Goal: Information Seeking & Learning: Learn about a topic

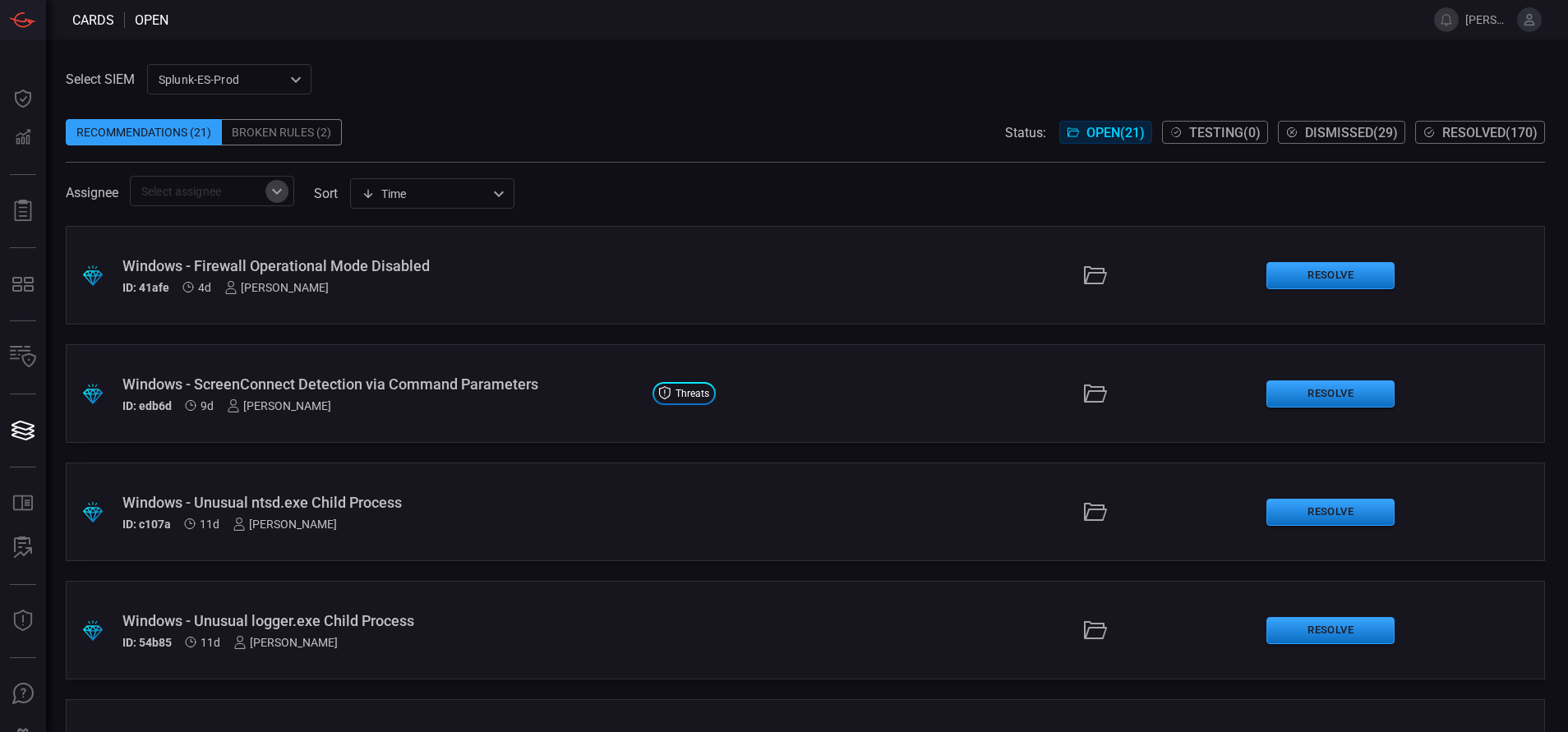
click at [279, 188] on icon "Open" at bounding box center [277, 191] width 20 height 19
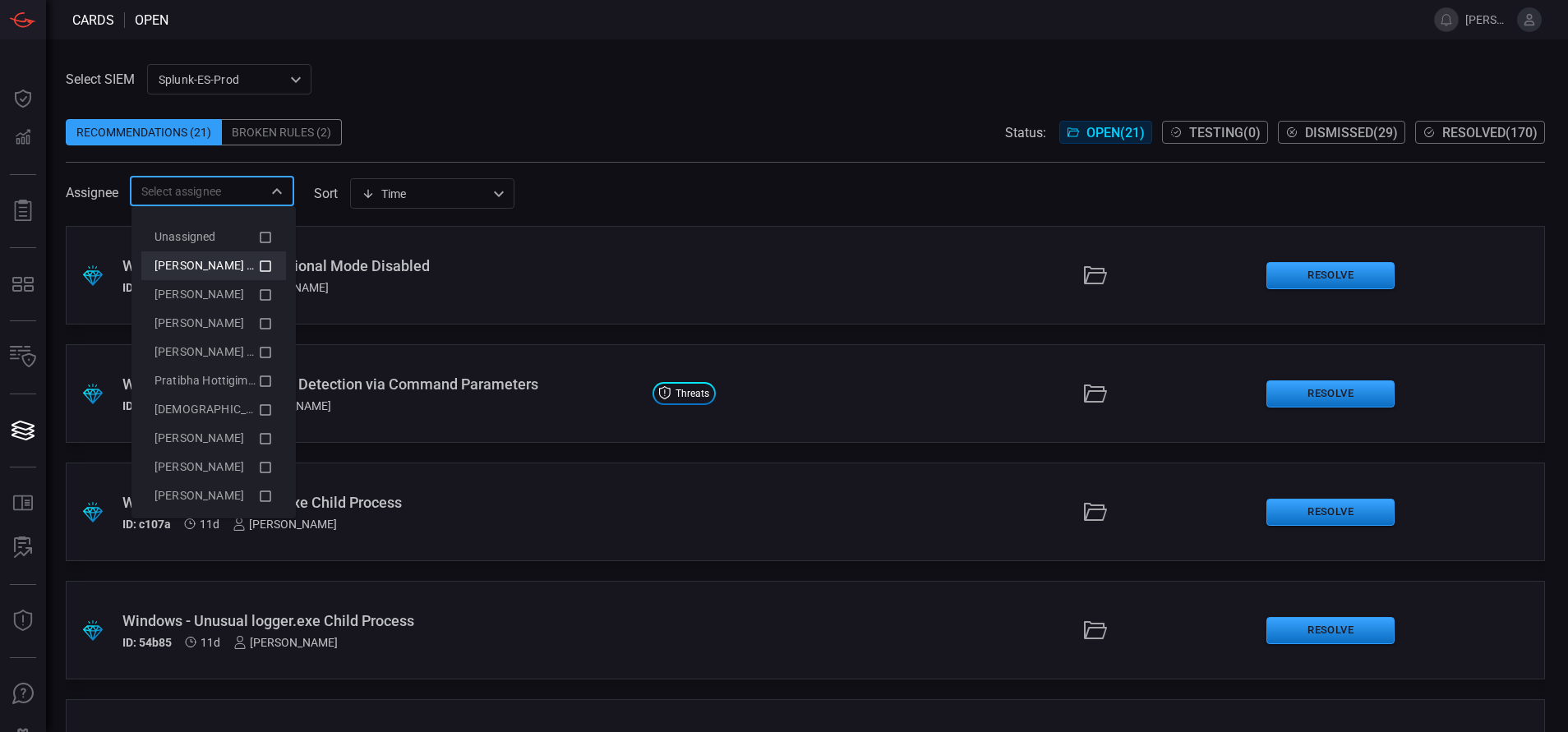
click at [258, 262] on icon at bounding box center [265, 266] width 15 height 19
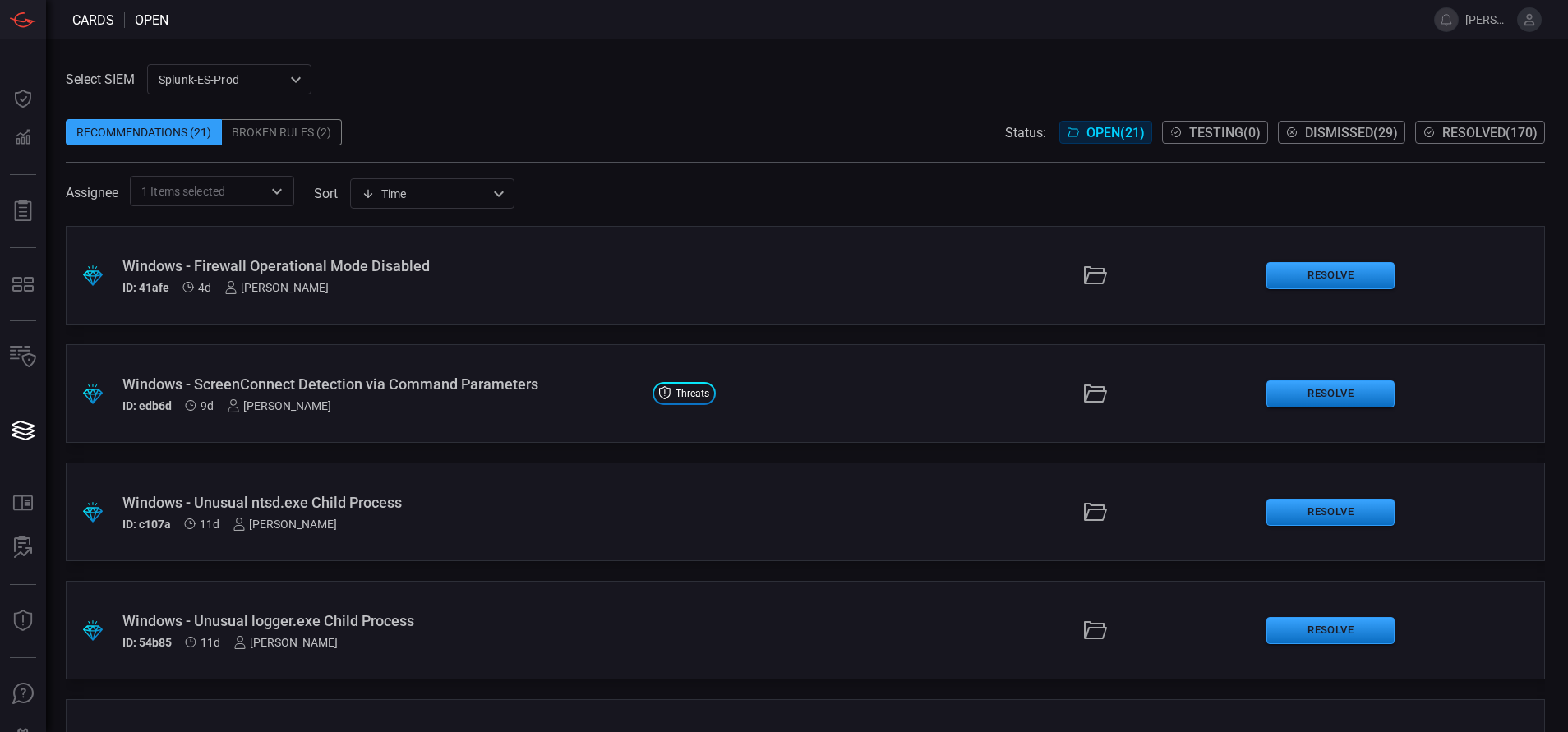
click at [460, 68] on div "Select SIEM Splunk-ES-Prod 0faf634c-0f6c-403d-9a98-5f25c84e76aa ​ Recommendatio…" at bounding box center [805, 135] width 1479 height 142
click at [363, 277] on div "Windows - Firewall Operational Mode Disabled ID: 41afe 4d [PERSON_NAME]" at bounding box center [380, 276] width 517 height 37
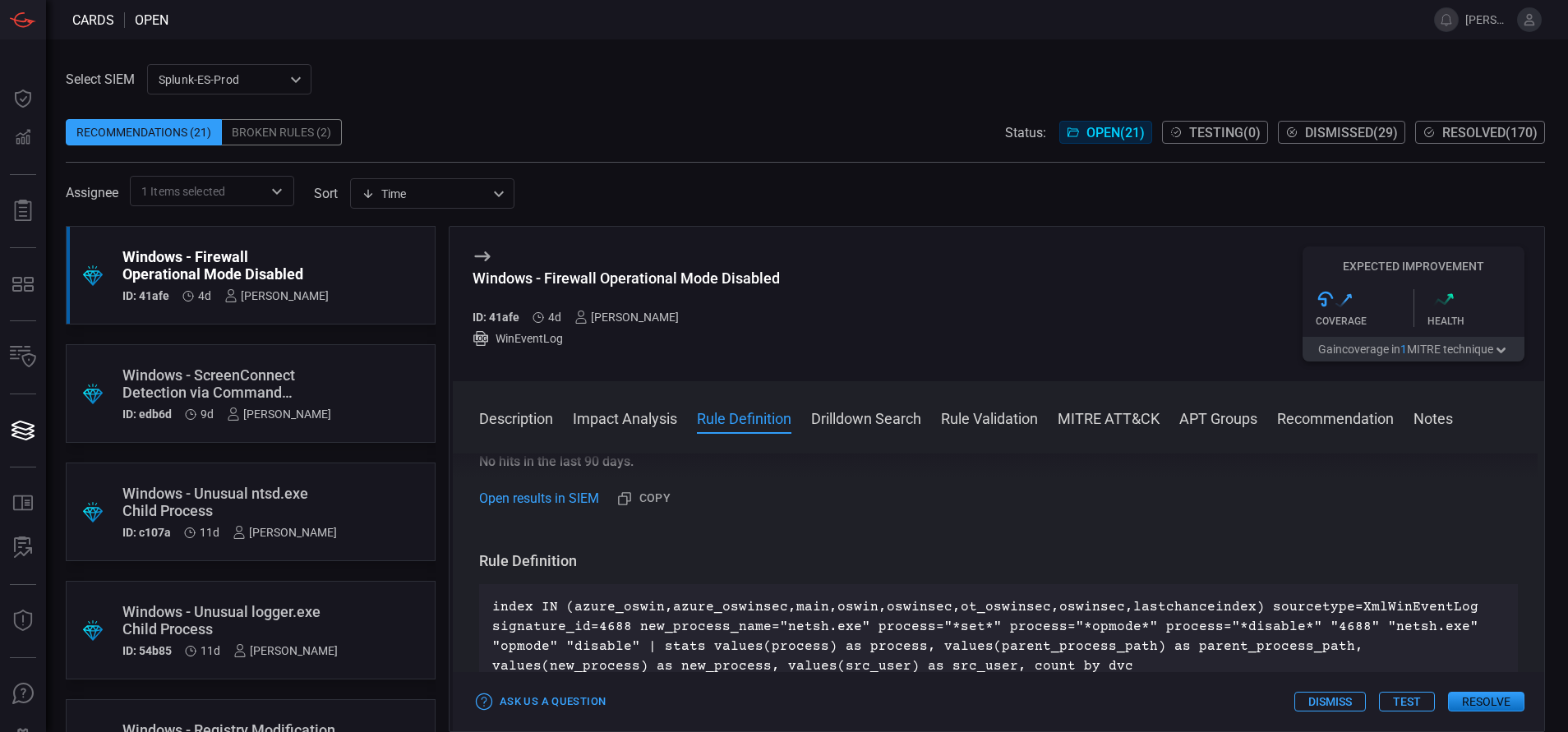
scroll to position [500, 0]
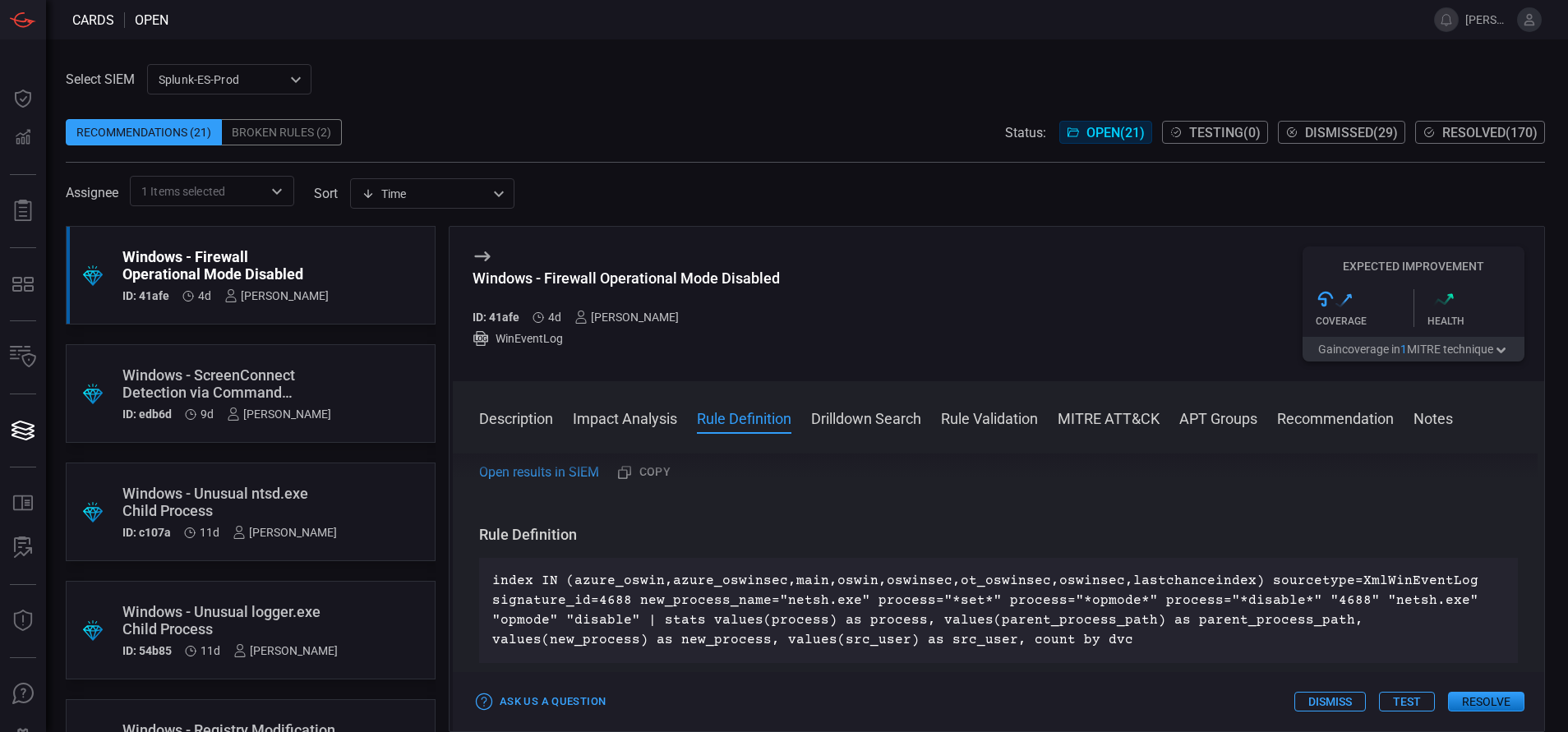
click at [311, 383] on div "Windows - ScreenConnect Detection via Command Parameters" at bounding box center [227, 384] width 209 height 35
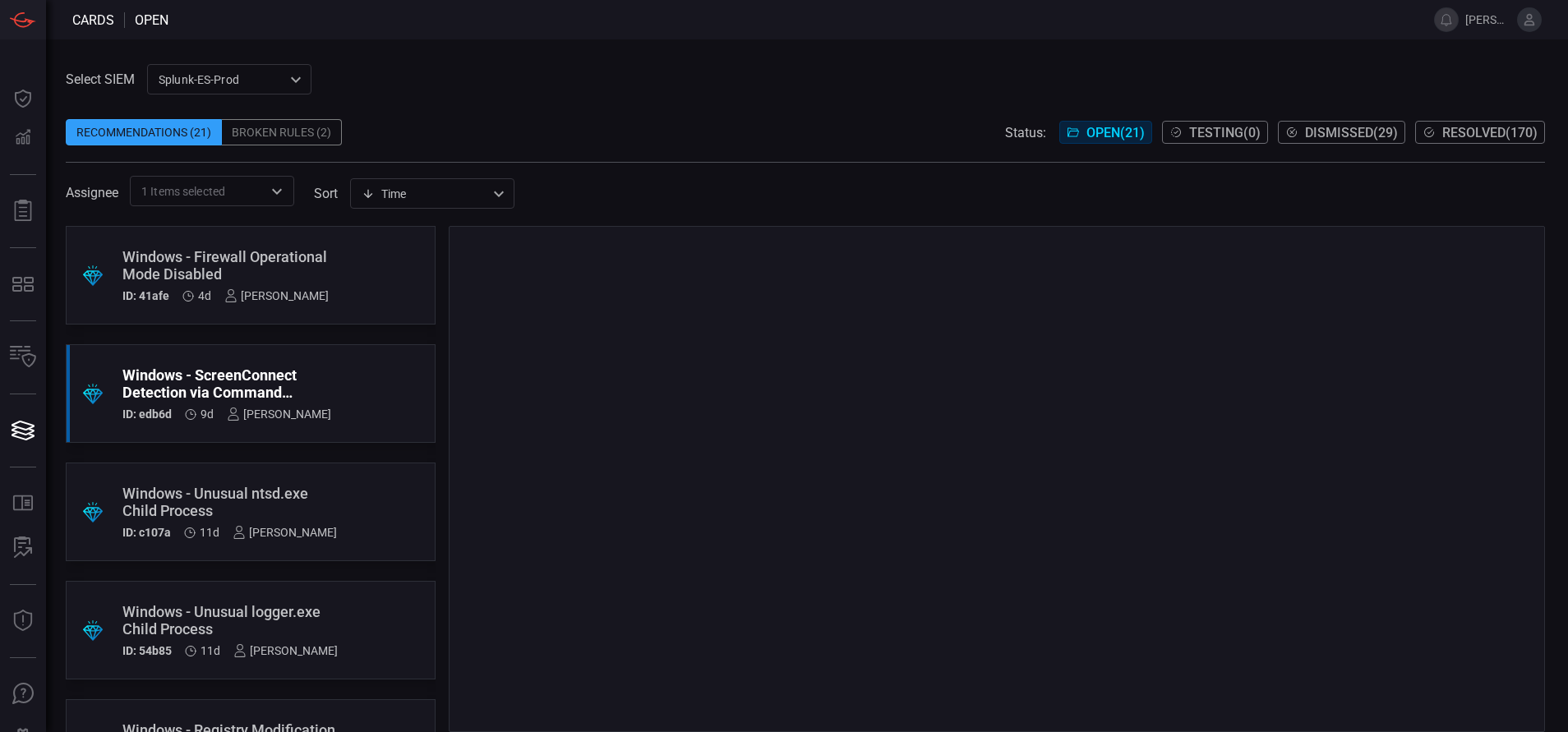
click at [239, 497] on div "Windows - Unusual ntsd.exe Child Process" at bounding box center [230, 502] width 215 height 35
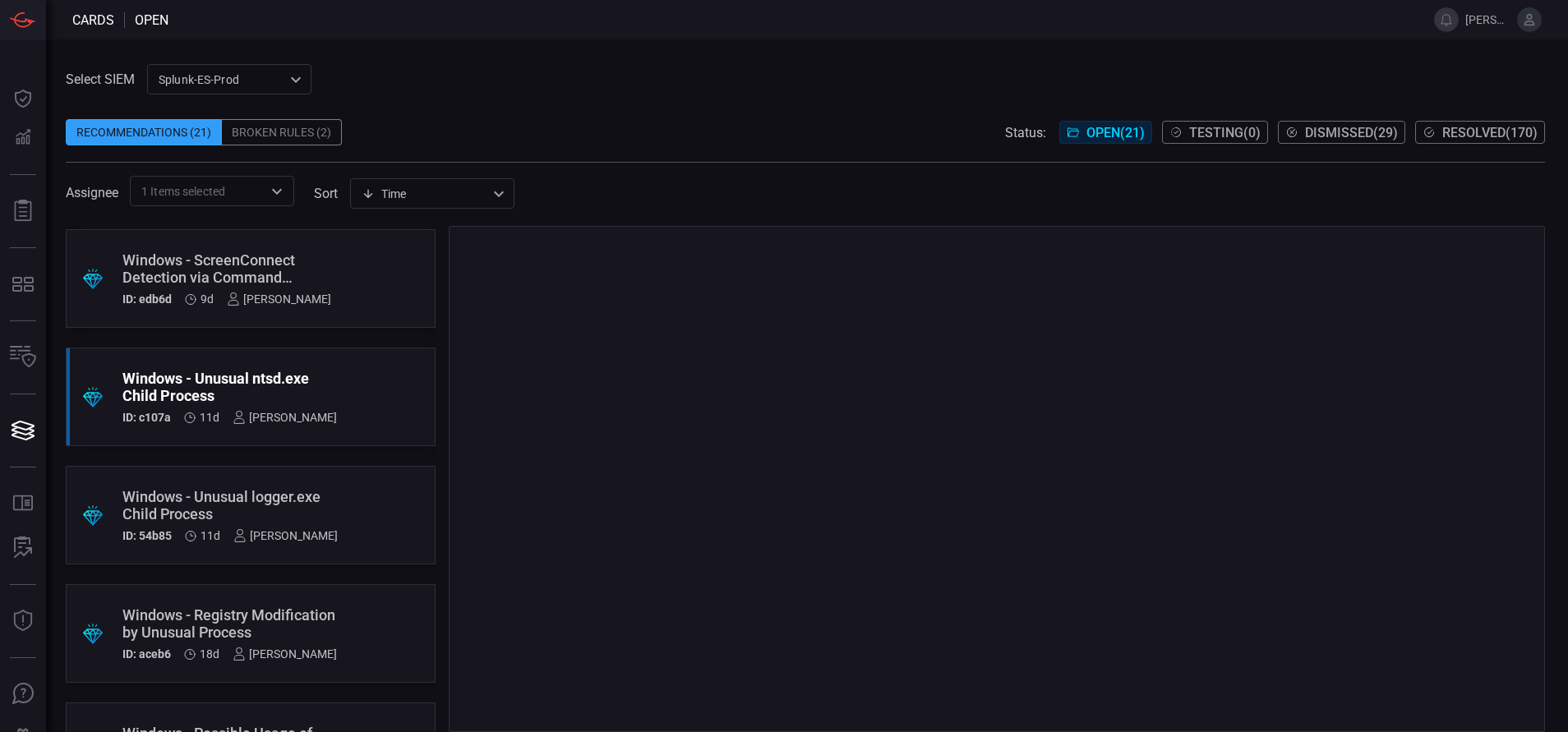
scroll to position [121, 0]
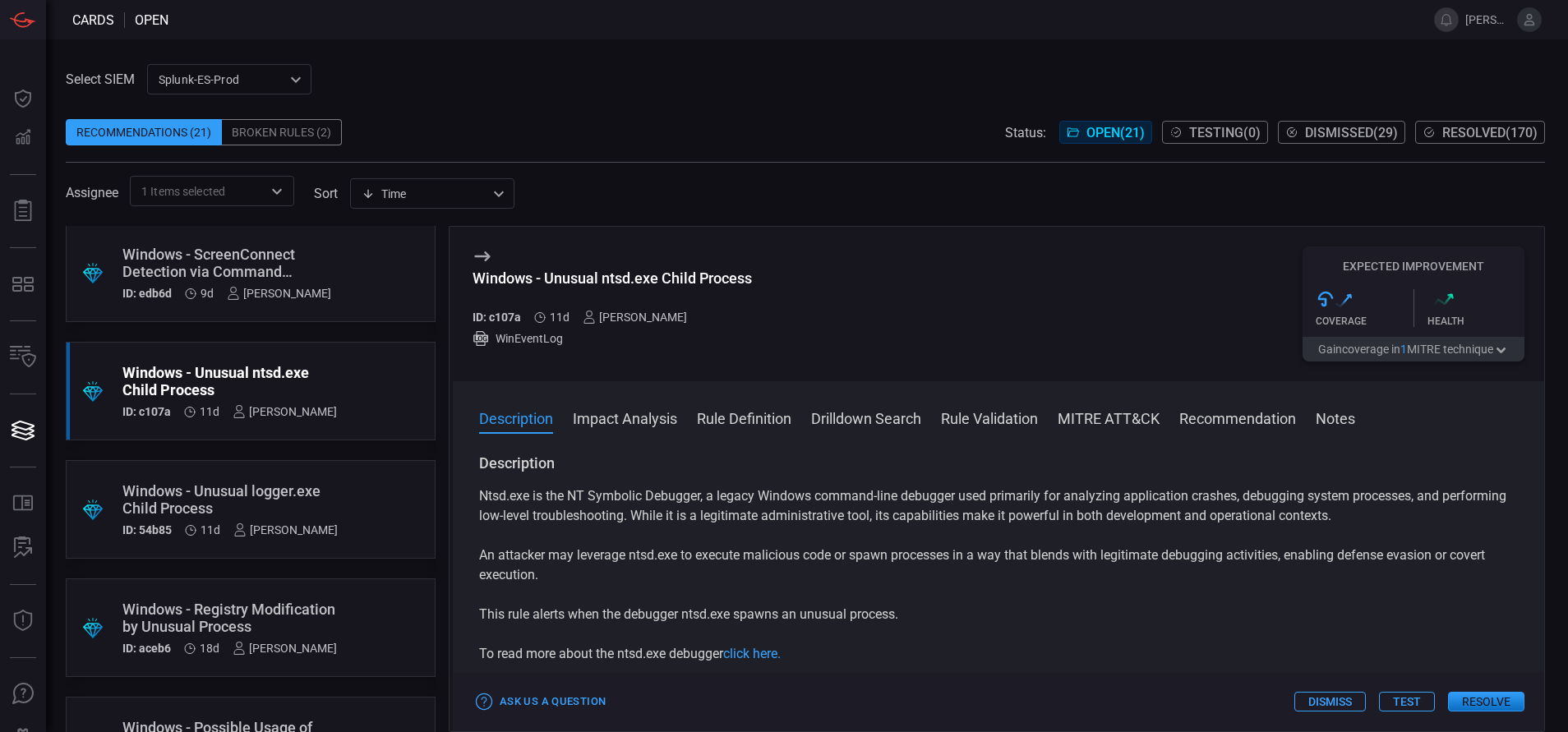
click at [339, 479] on div ".suggested_cards_icon{fill:url(#suggested_cards_icon);} Windows - Unusual logge…" at bounding box center [250, 509] width 370 height 98
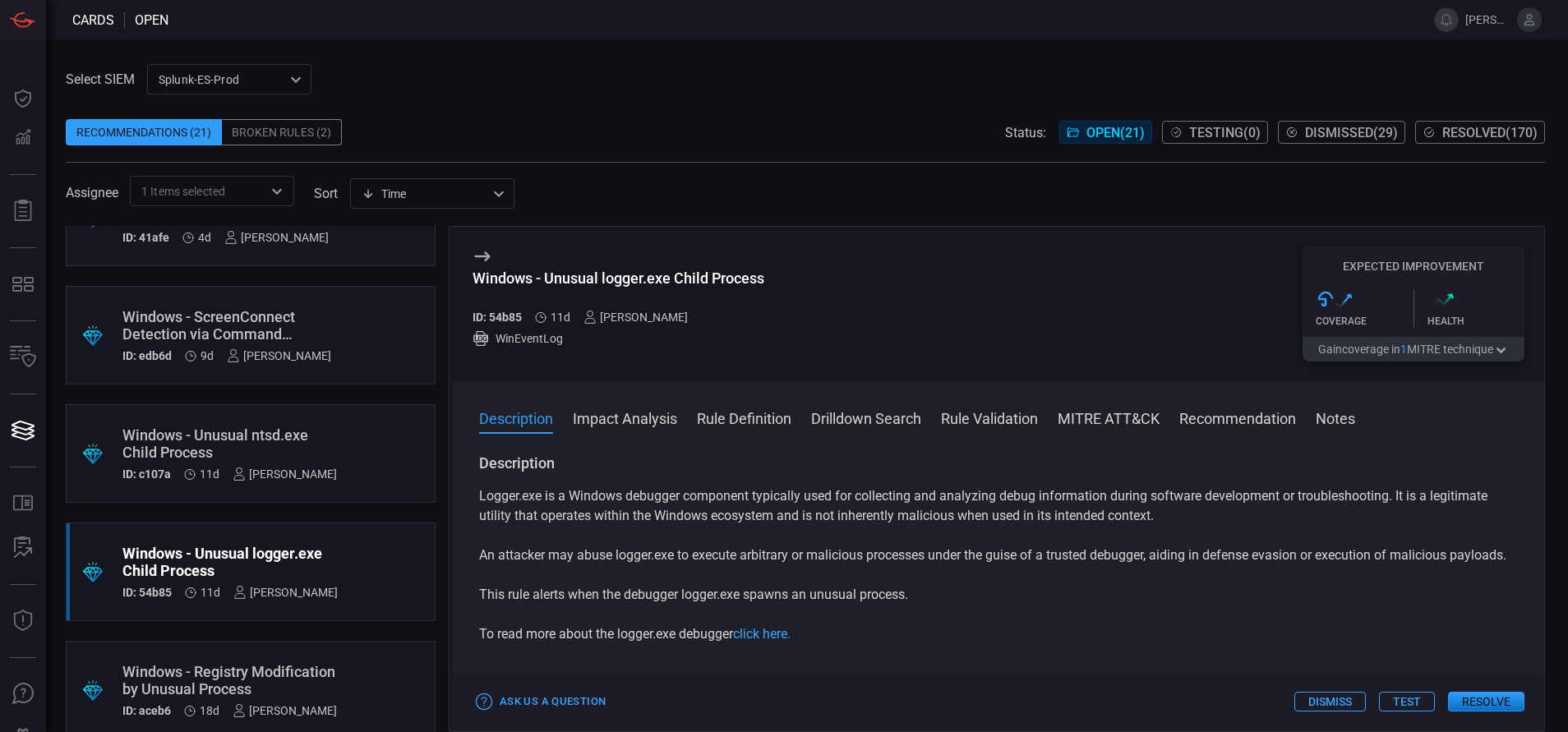
scroll to position [19, 0]
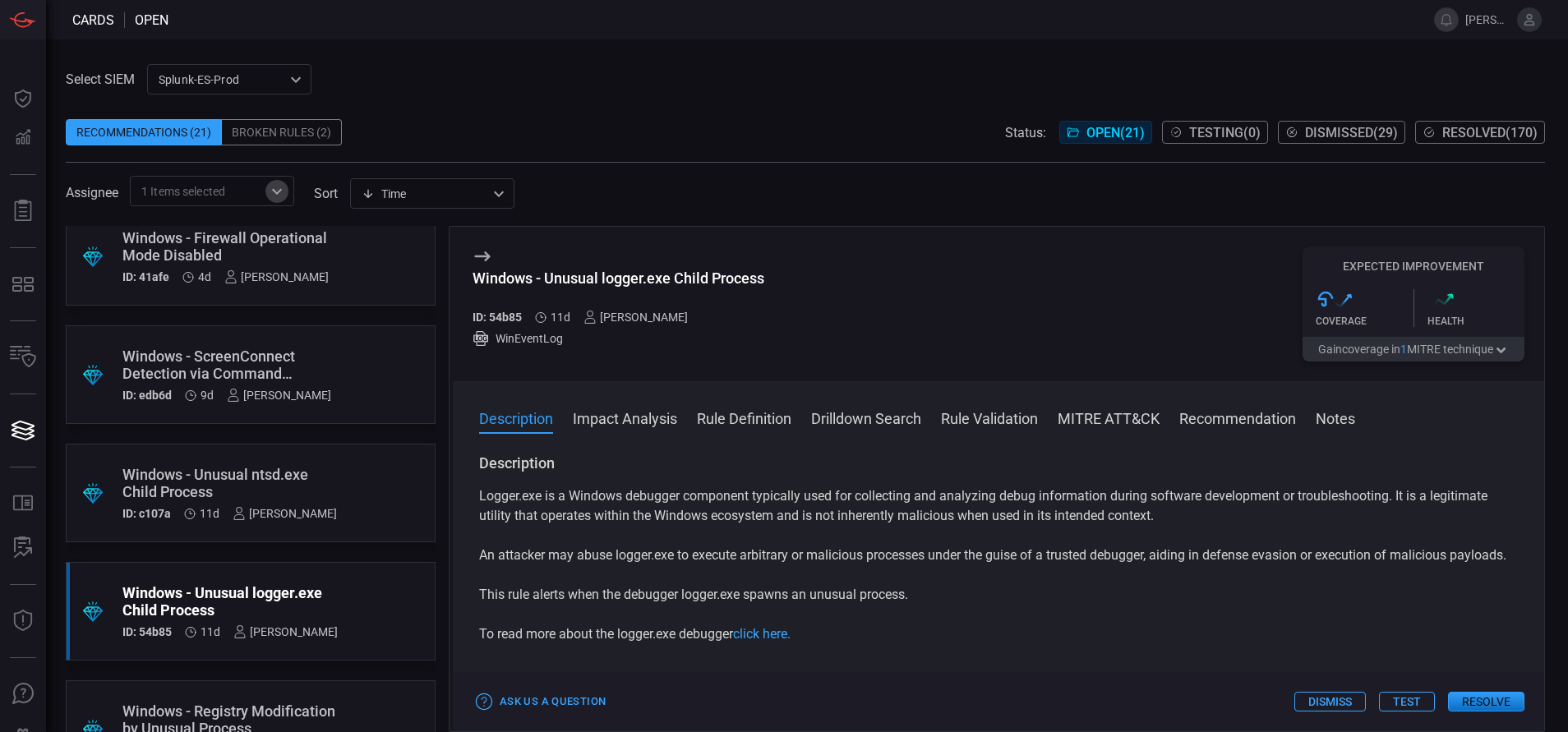
click at [285, 189] on icon "Open" at bounding box center [277, 191] width 20 height 19
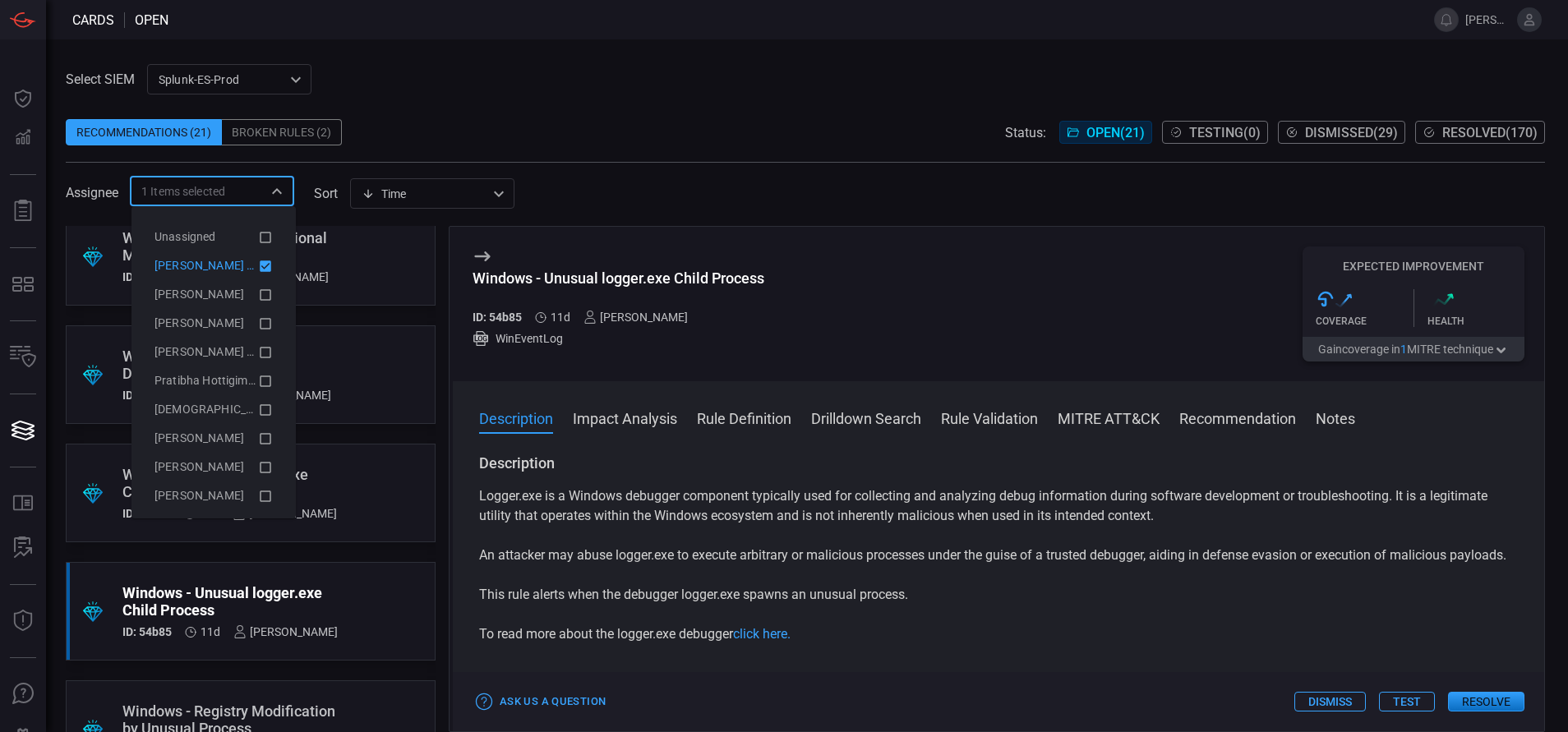
click at [260, 269] on icon at bounding box center [265, 266] width 12 height 12
click at [258, 244] on icon at bounding box center [265, 238] width 15 height 19
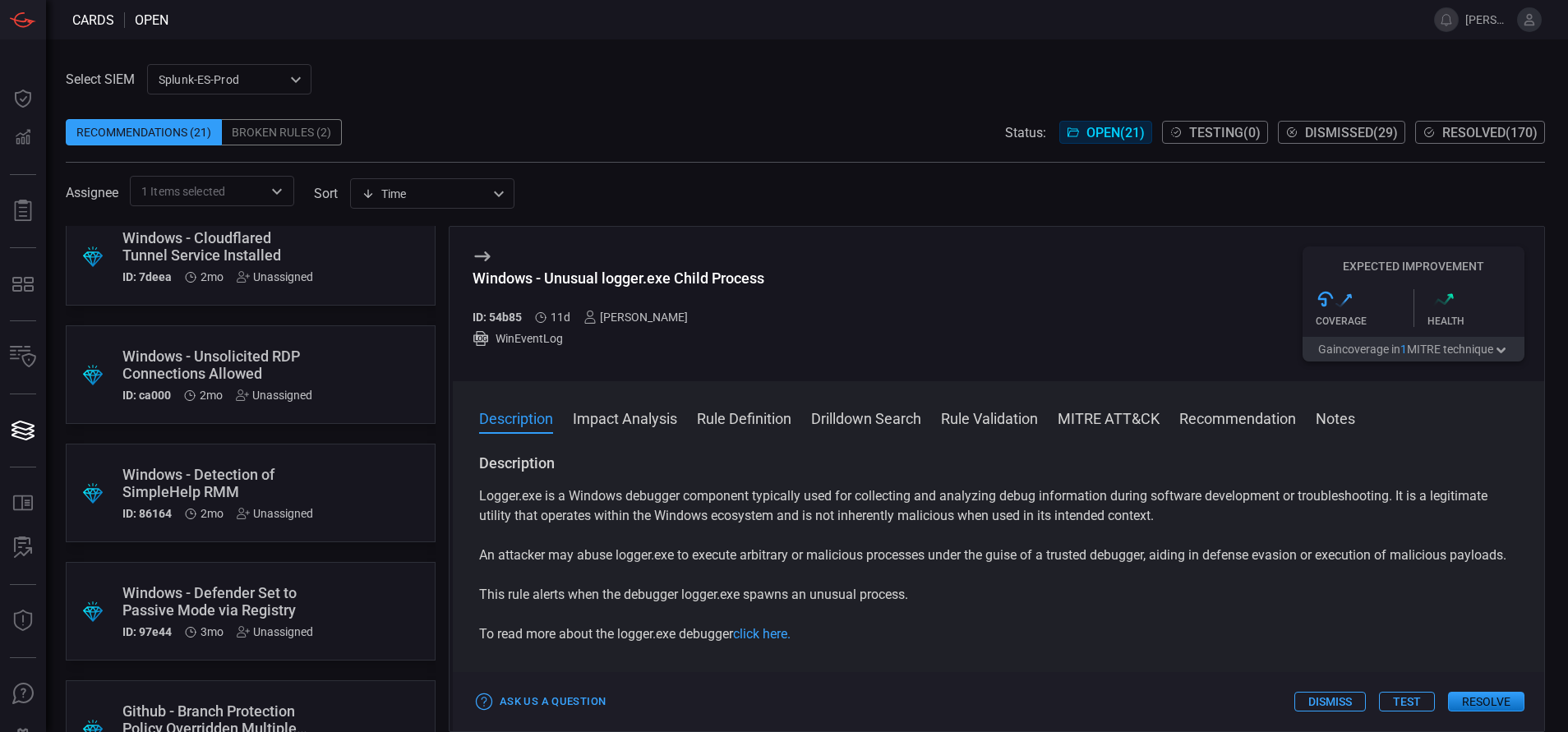
click at [478, 28] on span at bounding box center [792, 19] width 1246 height 40
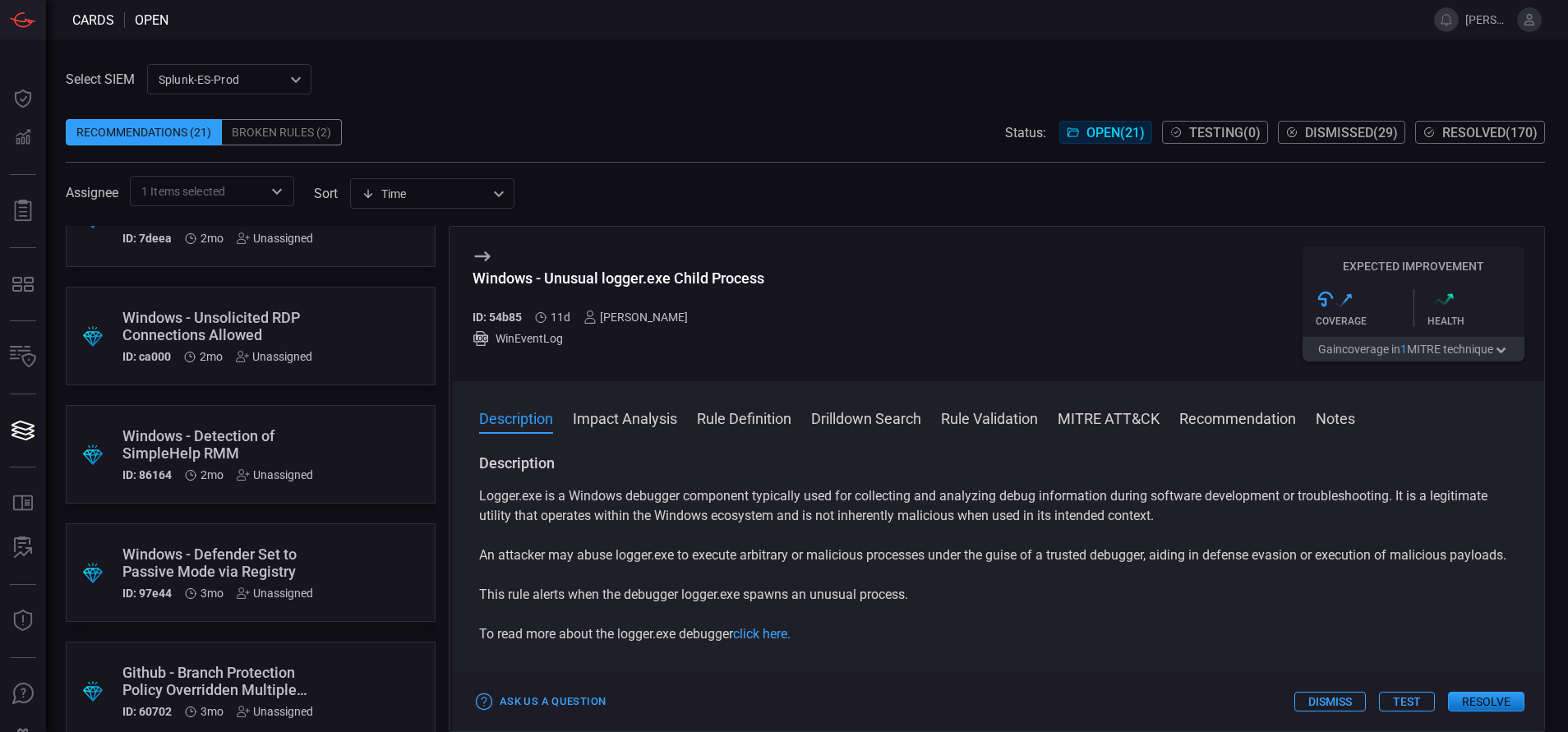
scroll to position [13, 0]
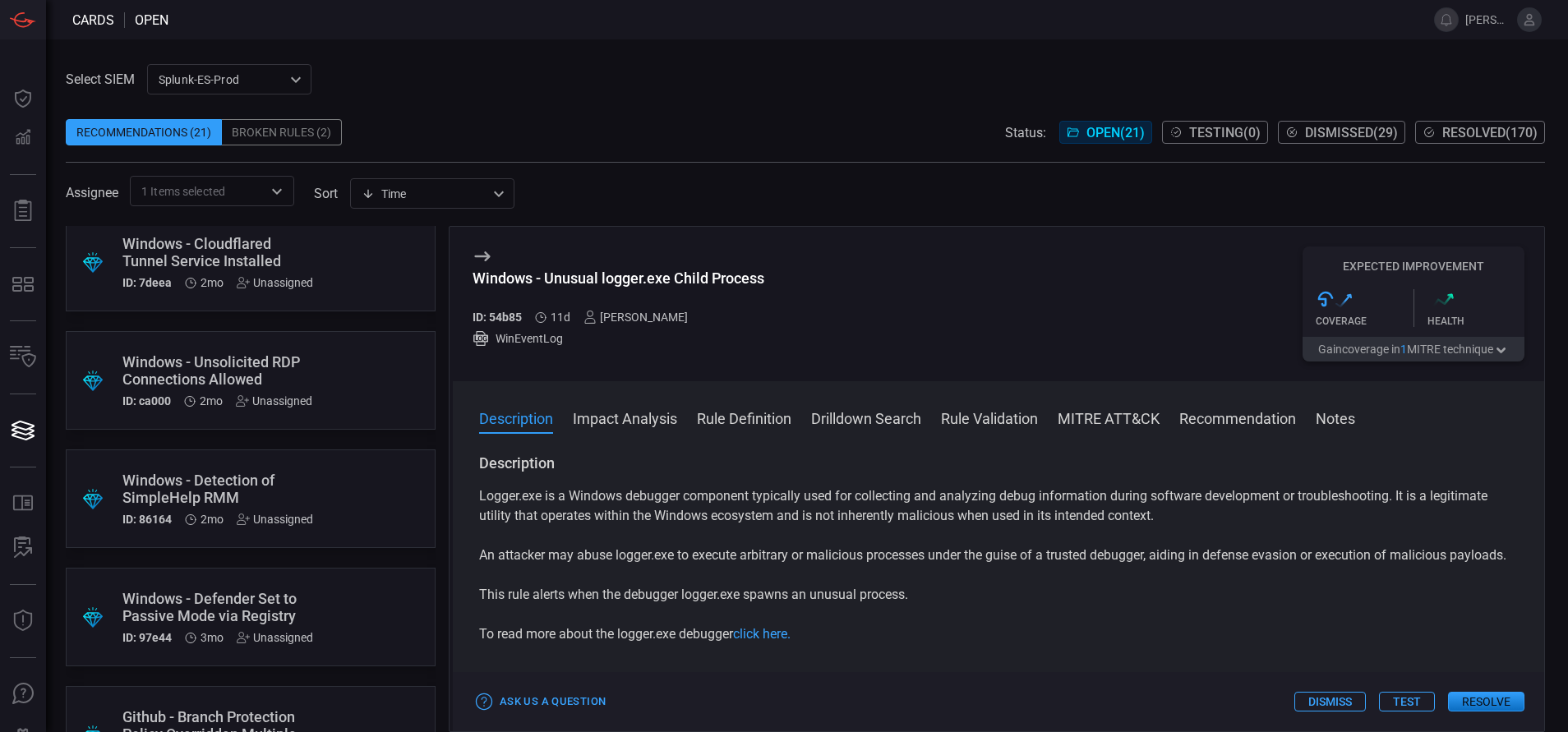
click at [270, 180] on div at bounding box center [276, 191] width 21 height 23
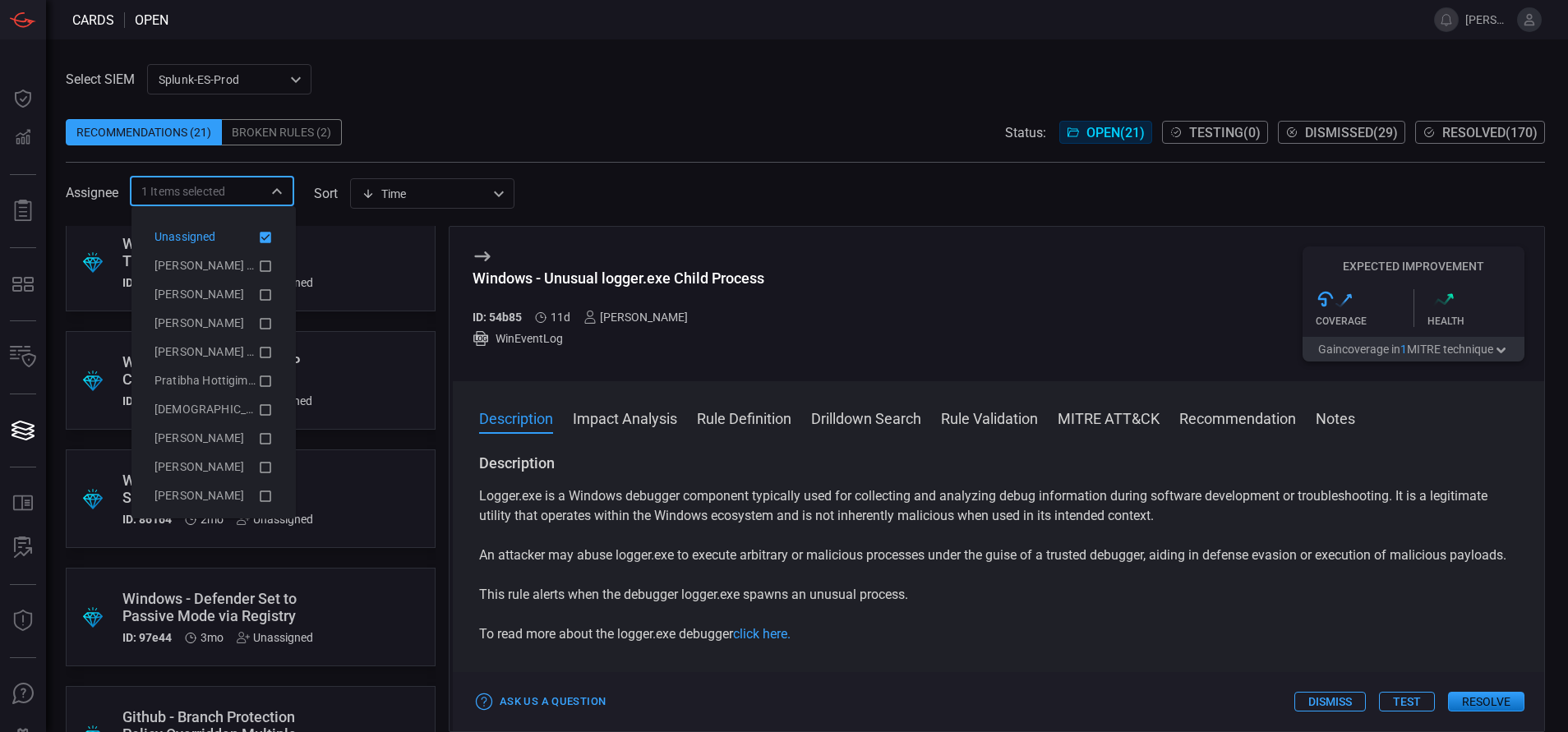
click at [260, 231] on icon at bounding box center [265, 237] width 12 height 12
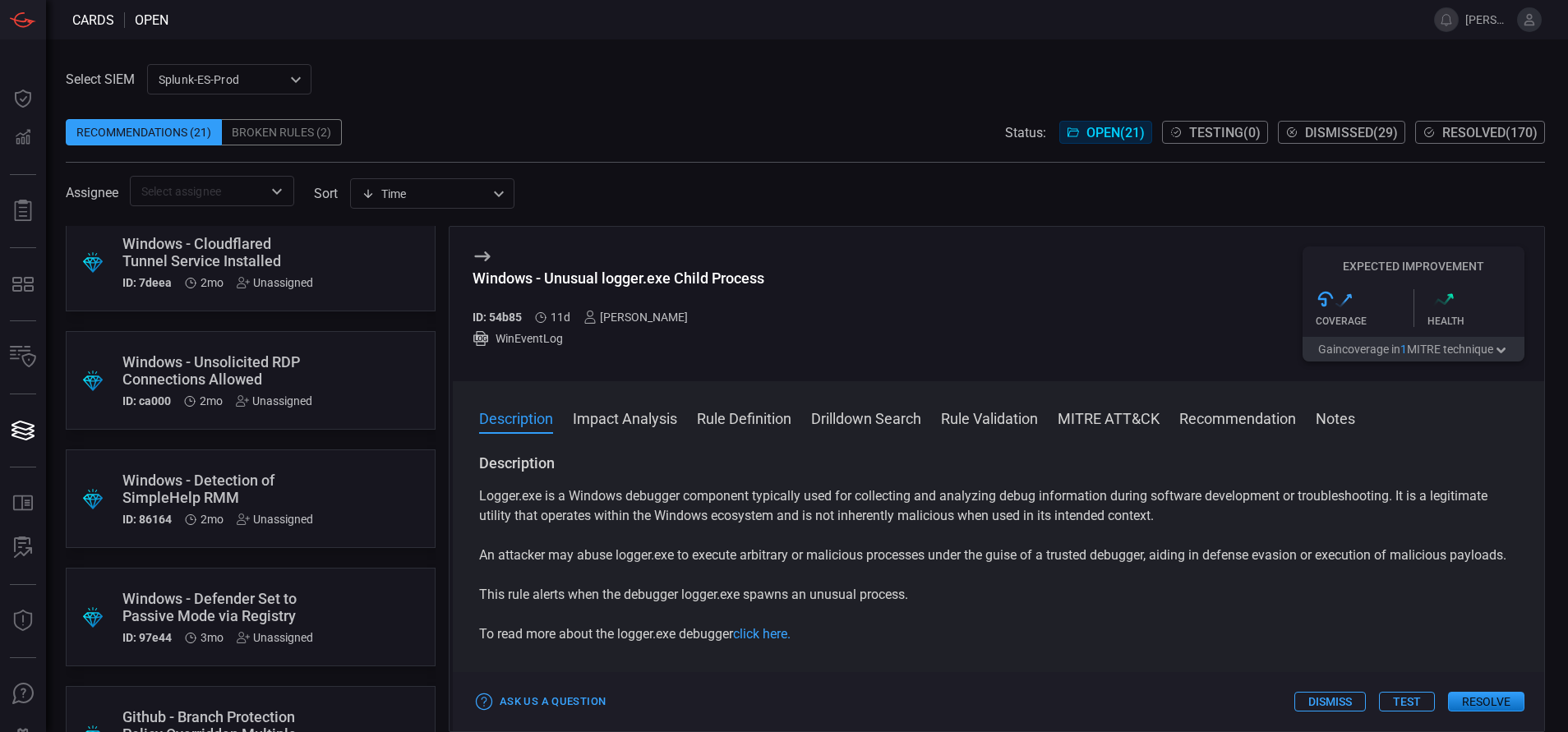
click at [506, 16] on span at bounding box center [792, 19] width 1246 height 40
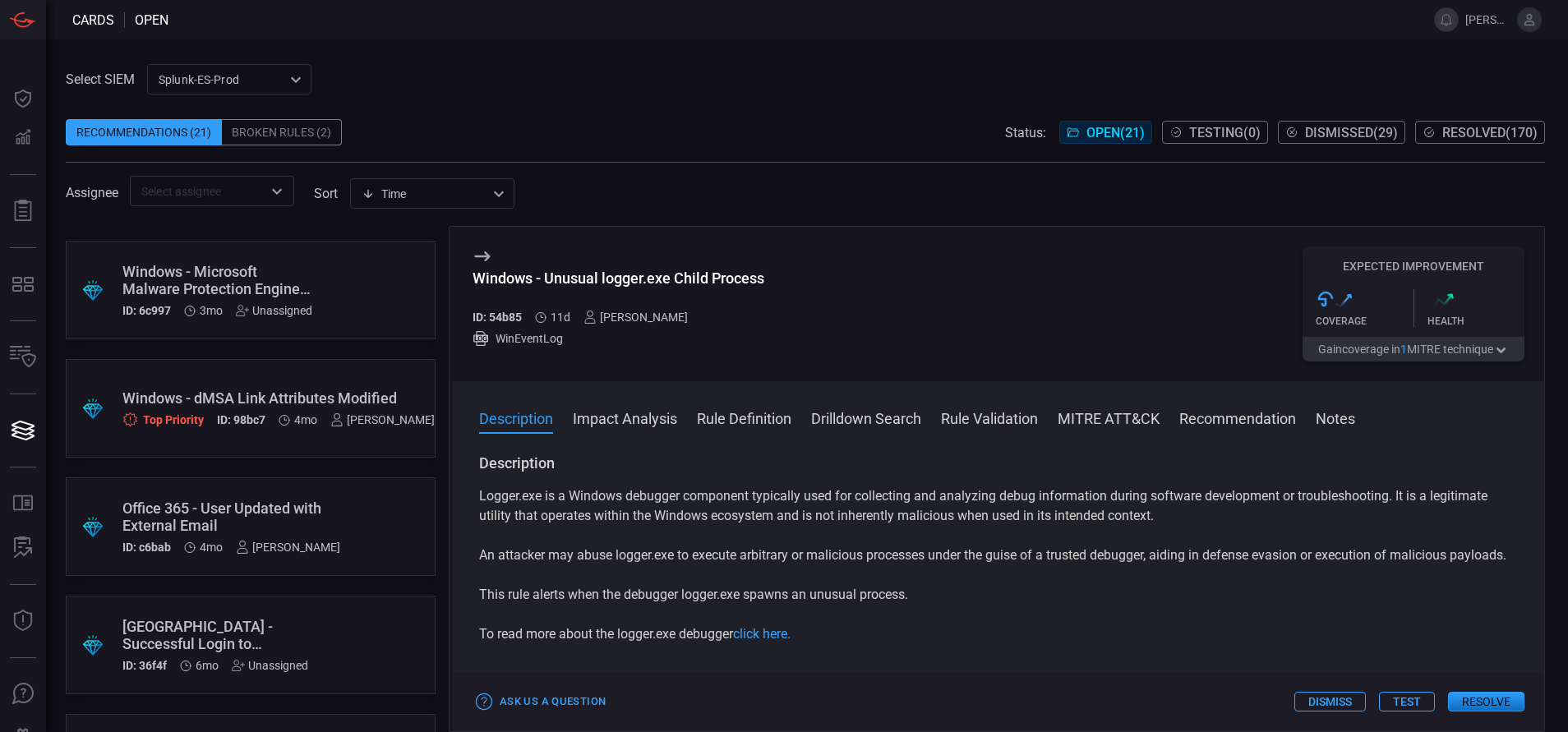
scroll to position [1979, 0]
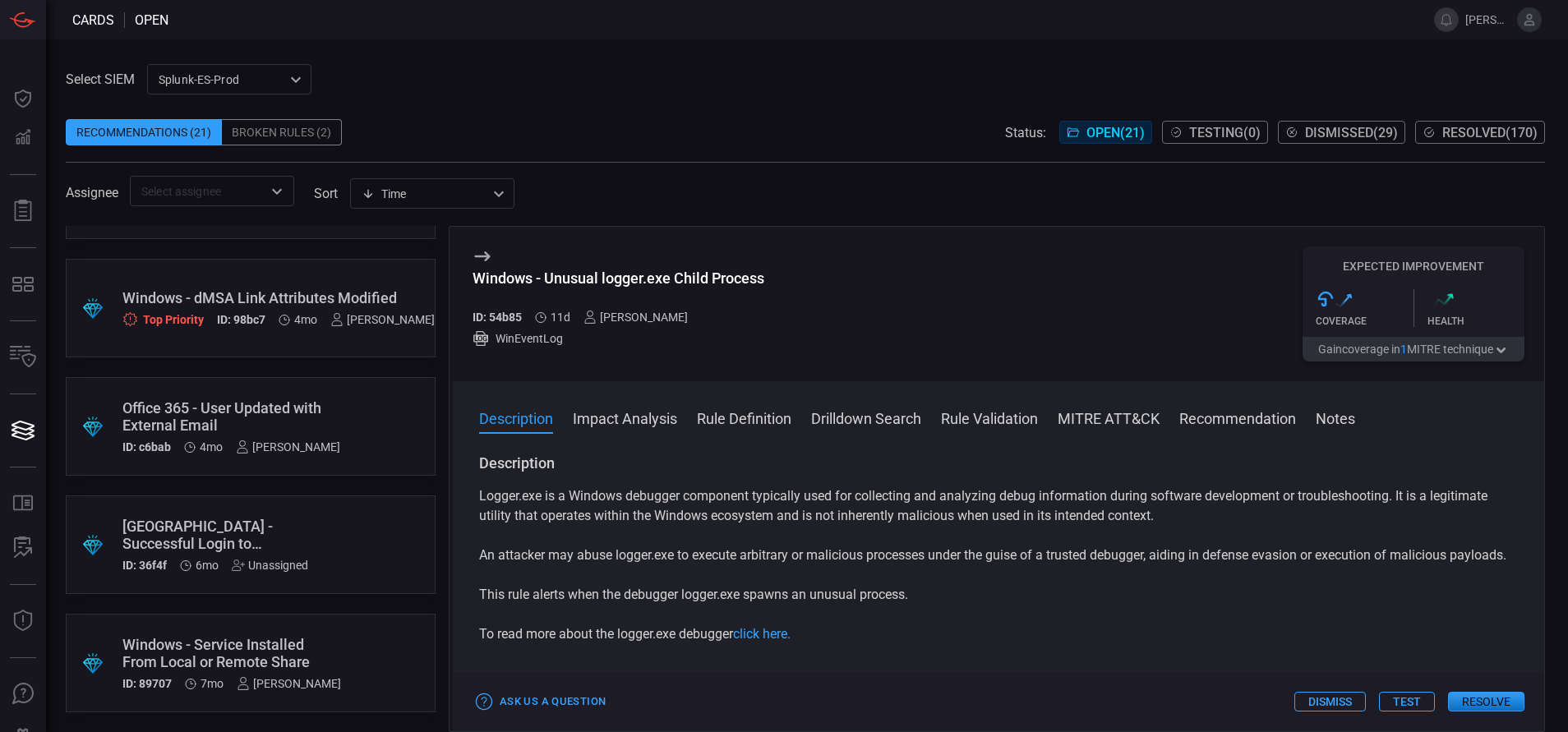
click at [301, 289] on div "Windows - dMSA Link Attributes Modified" at bounding box center [278, 297] width 312 height 17
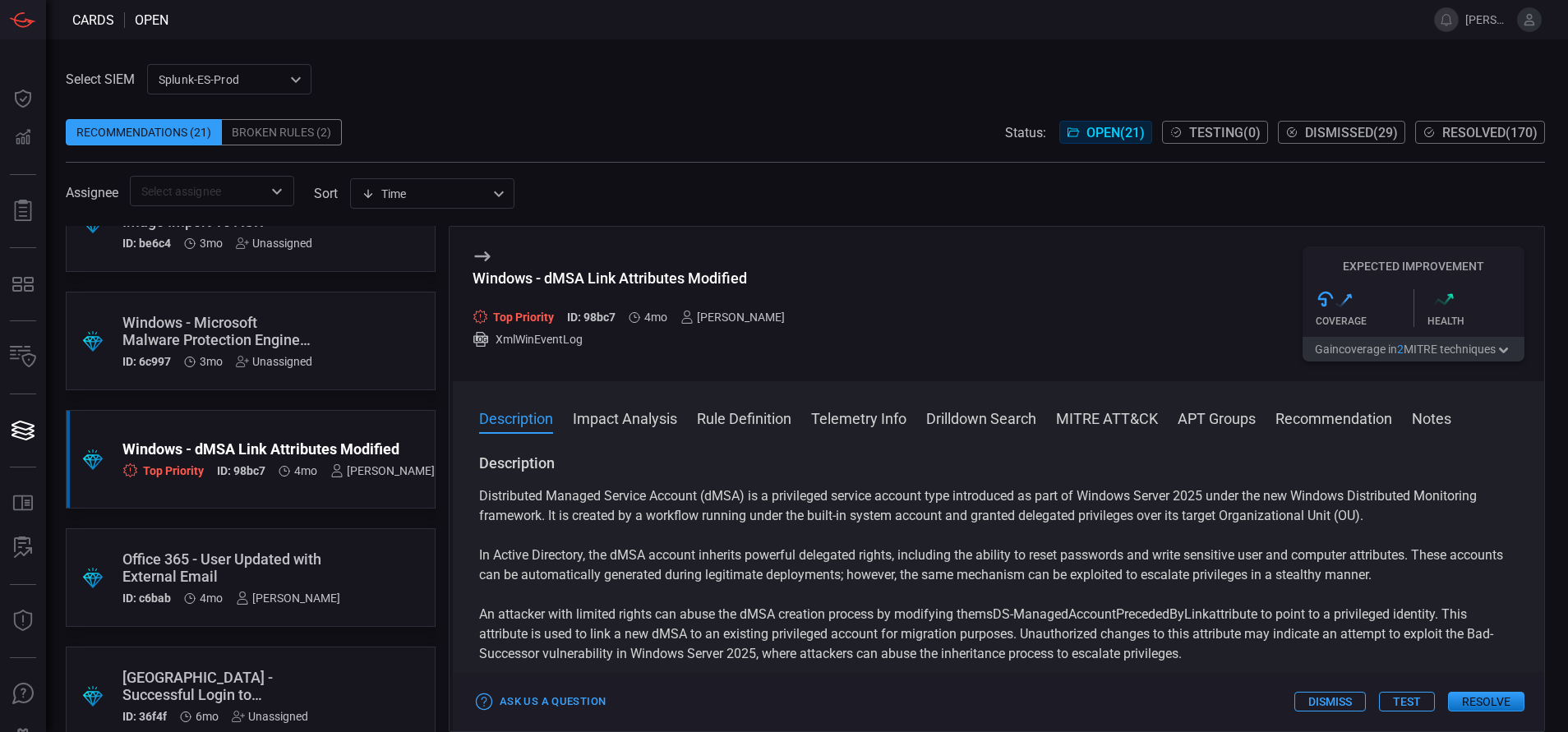
scroll to position [1826, 0]
click at [334, 328] on div ".suggested_cards_icon{fill:url(#suggested_cards_icon);} Windows - Microsoft Mal…" at bounding box center [250, 342] width 370 height 98
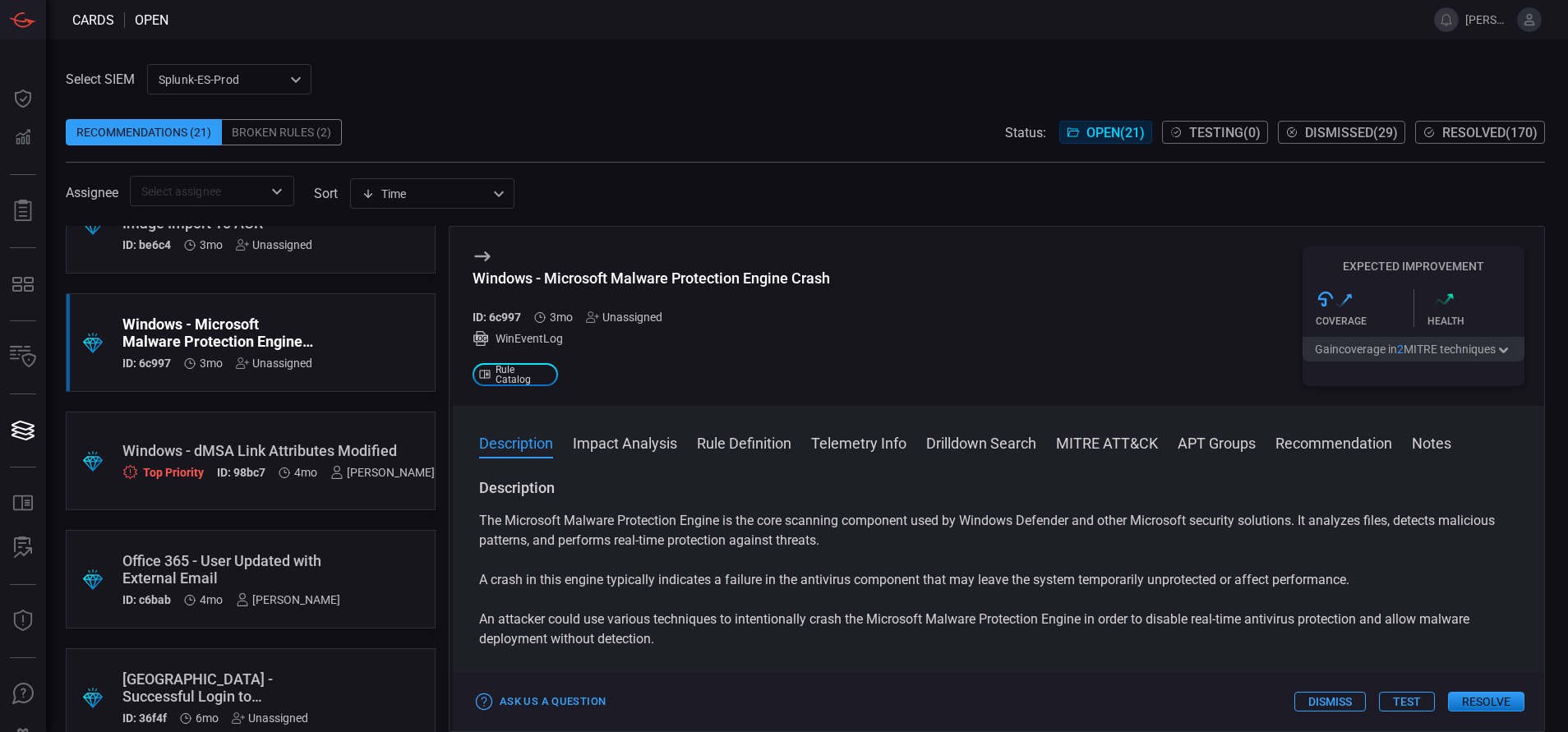
click at [751, 439] on button "Rule Definition" at bounding box center [744, 442] width 95 height 19
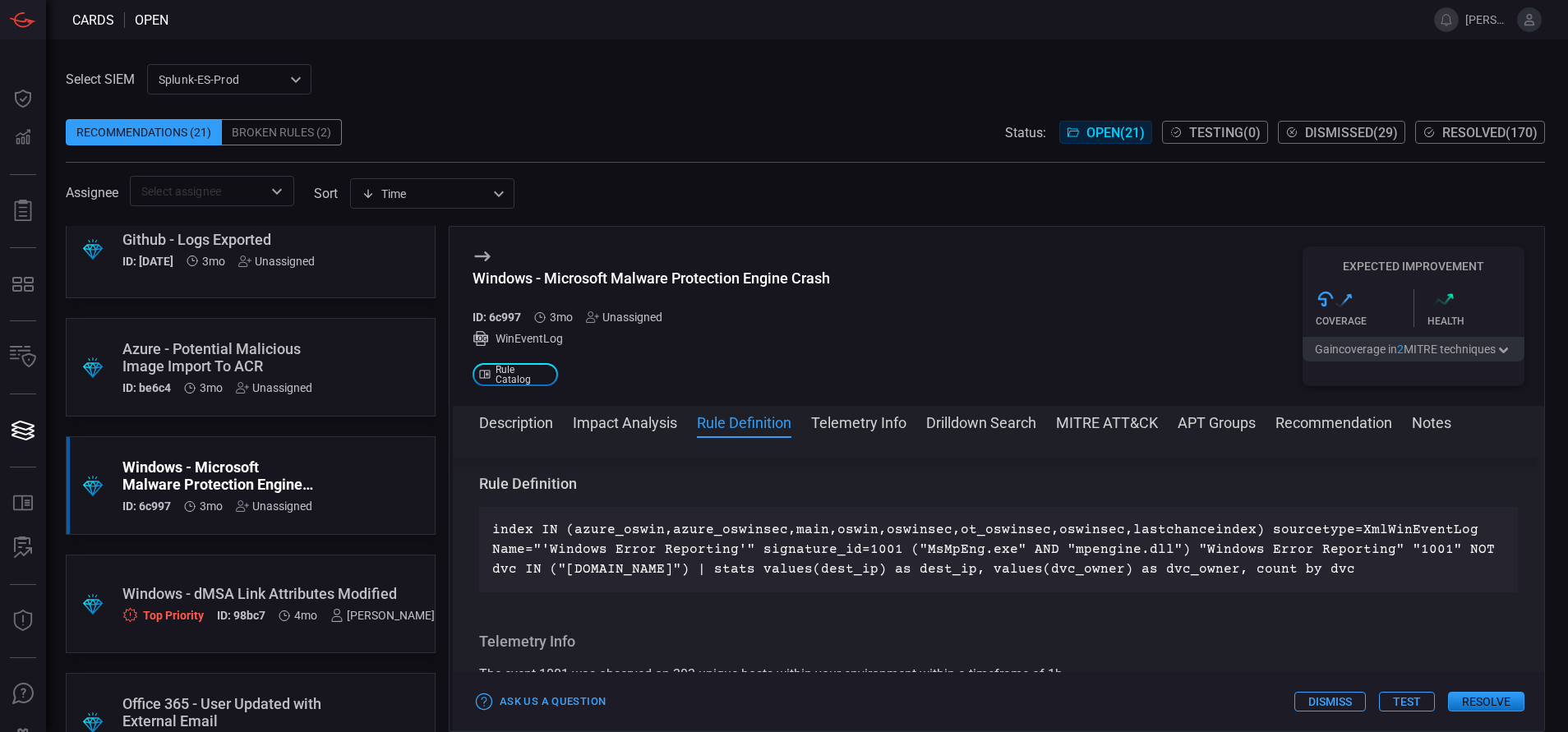
scroll to position [1680, 0]
click at [282, 355] on div "Azure - Potential Malicious Image Import To ACR" at bounding box center [219, 360] width 194 height 35
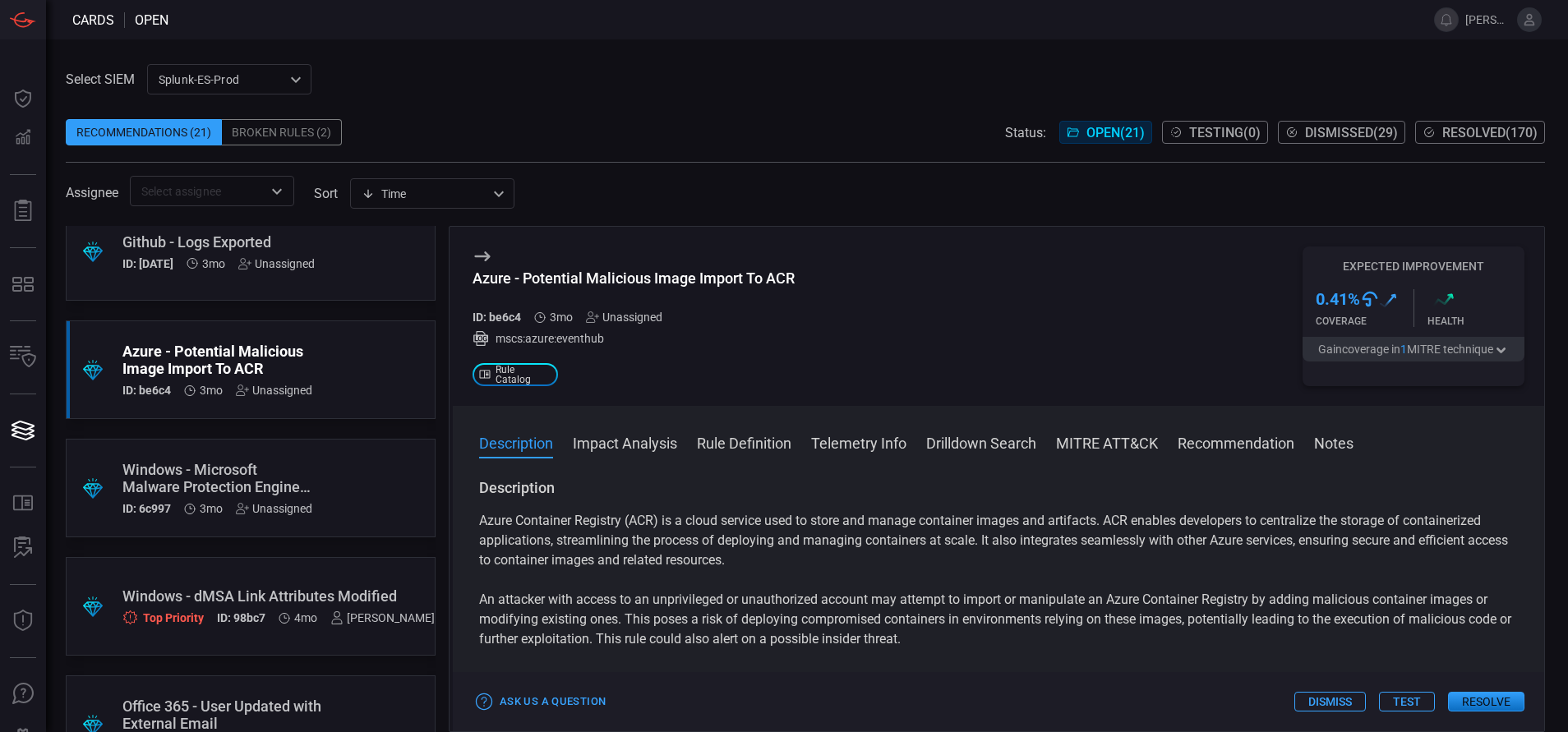
click at [754, 439] on button "Rule Definition" at bounding box center [744, 442] width 95 height 19
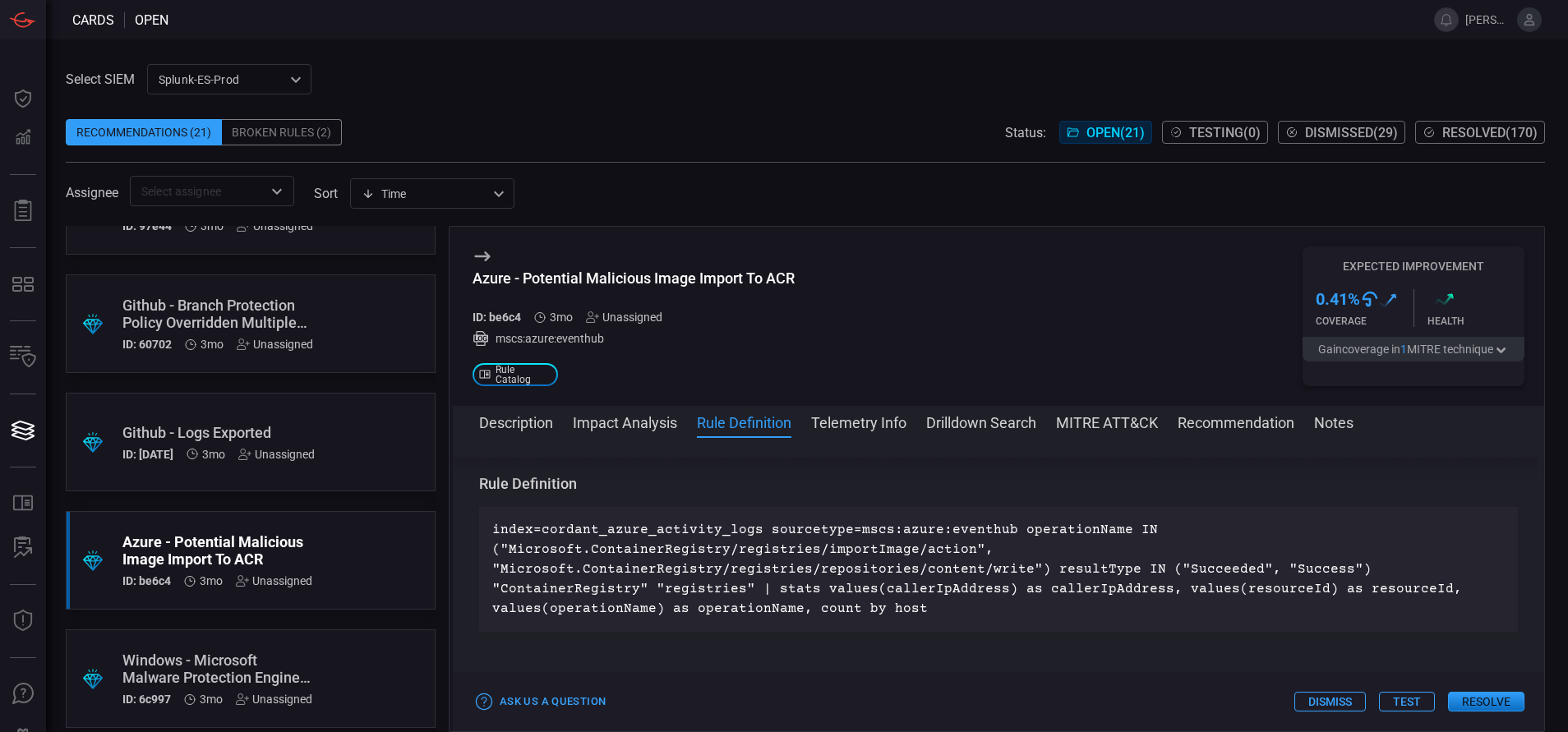
scroll to position [1483, 0]
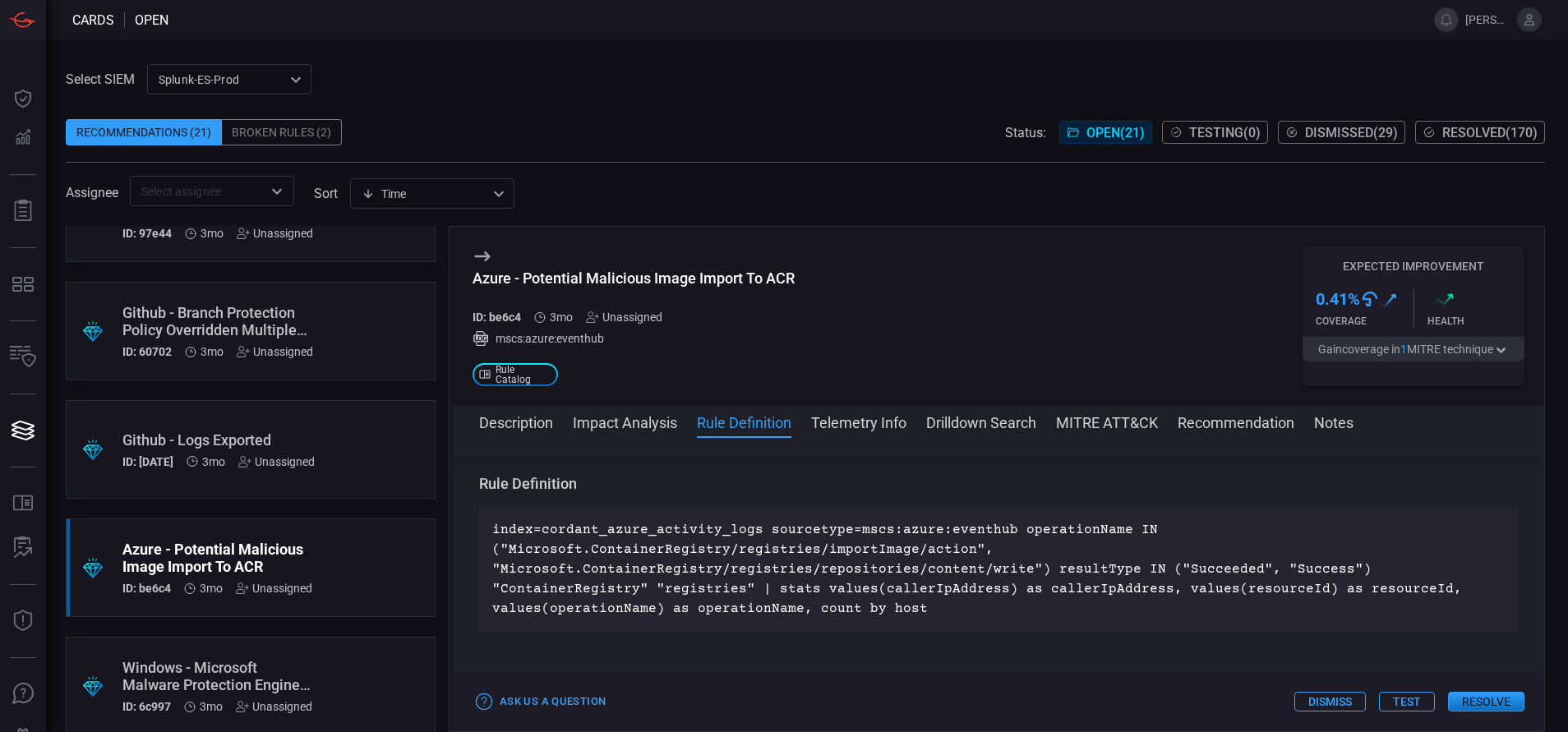
click at [355, 436] on div ".suggested_cards_icon{fill:url(#suggested_cards_icon);} Github - Logs Exported …" at bounding box center [250, 449] width 370 height 98
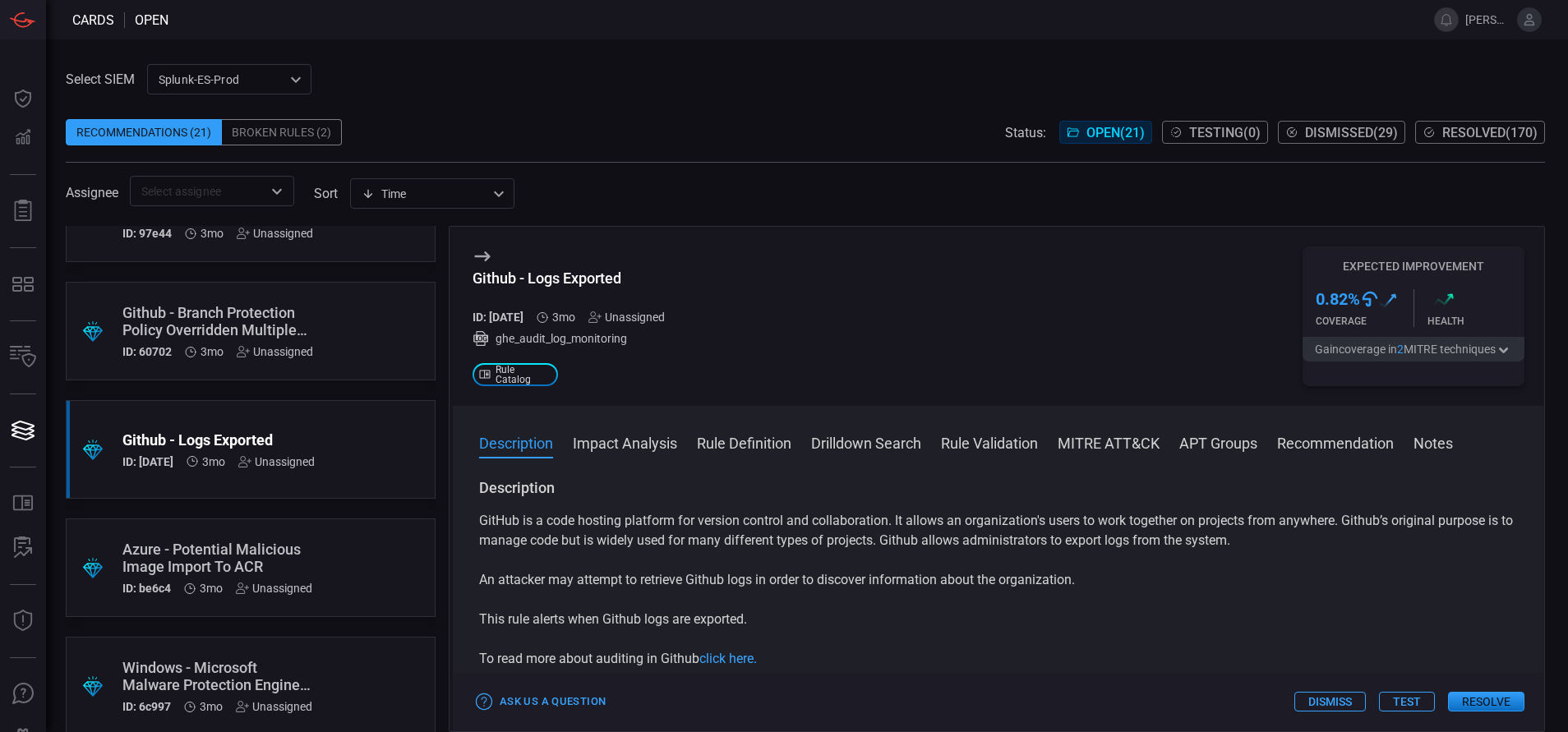
click at [971, 450] on button "Rule Validation" at bounding box center [989, 442] width 97 height 19
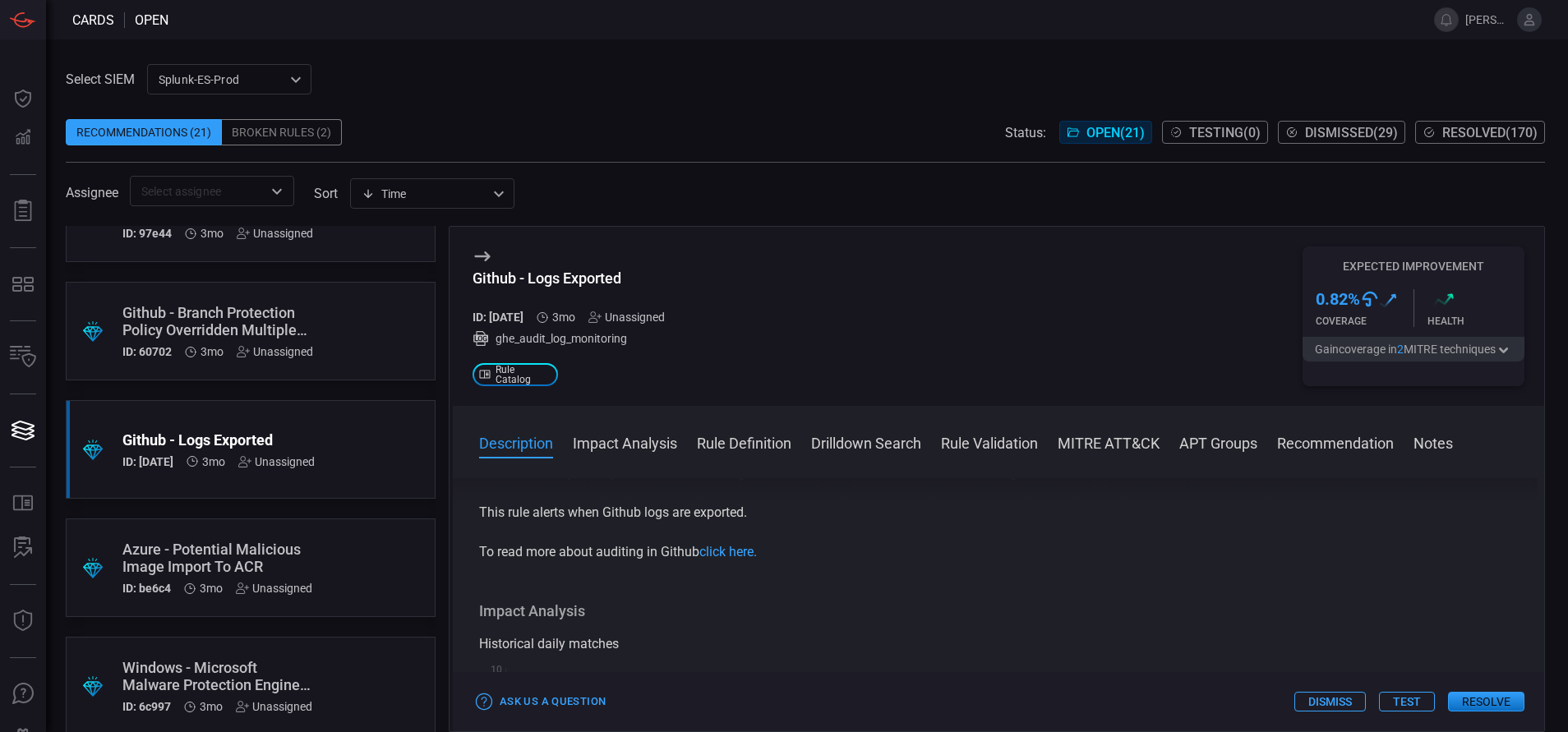
scroll to position [21, 0]
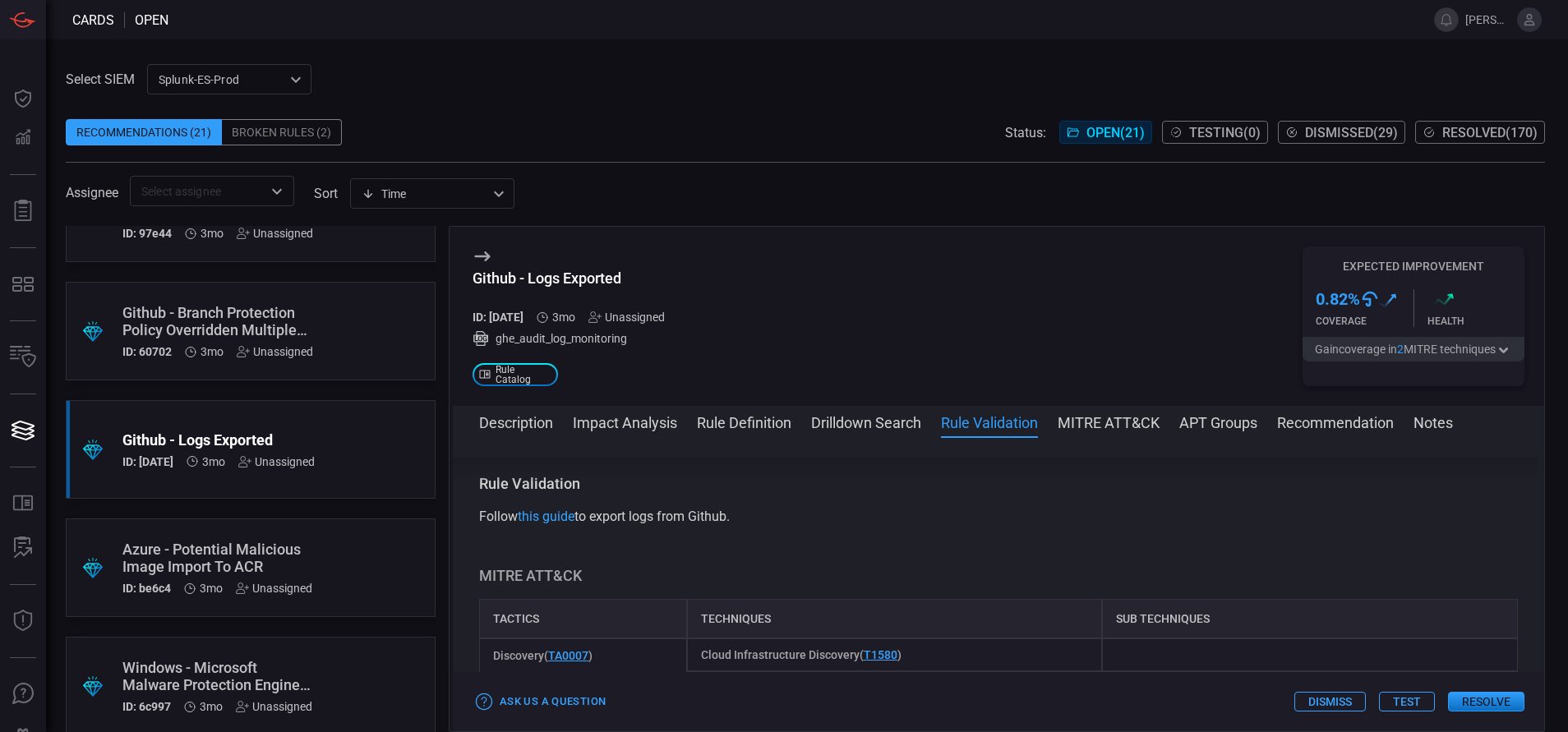
click at [729, 428] on button "Rule Definition" at bounding box center [744, 422] width 95 height 19
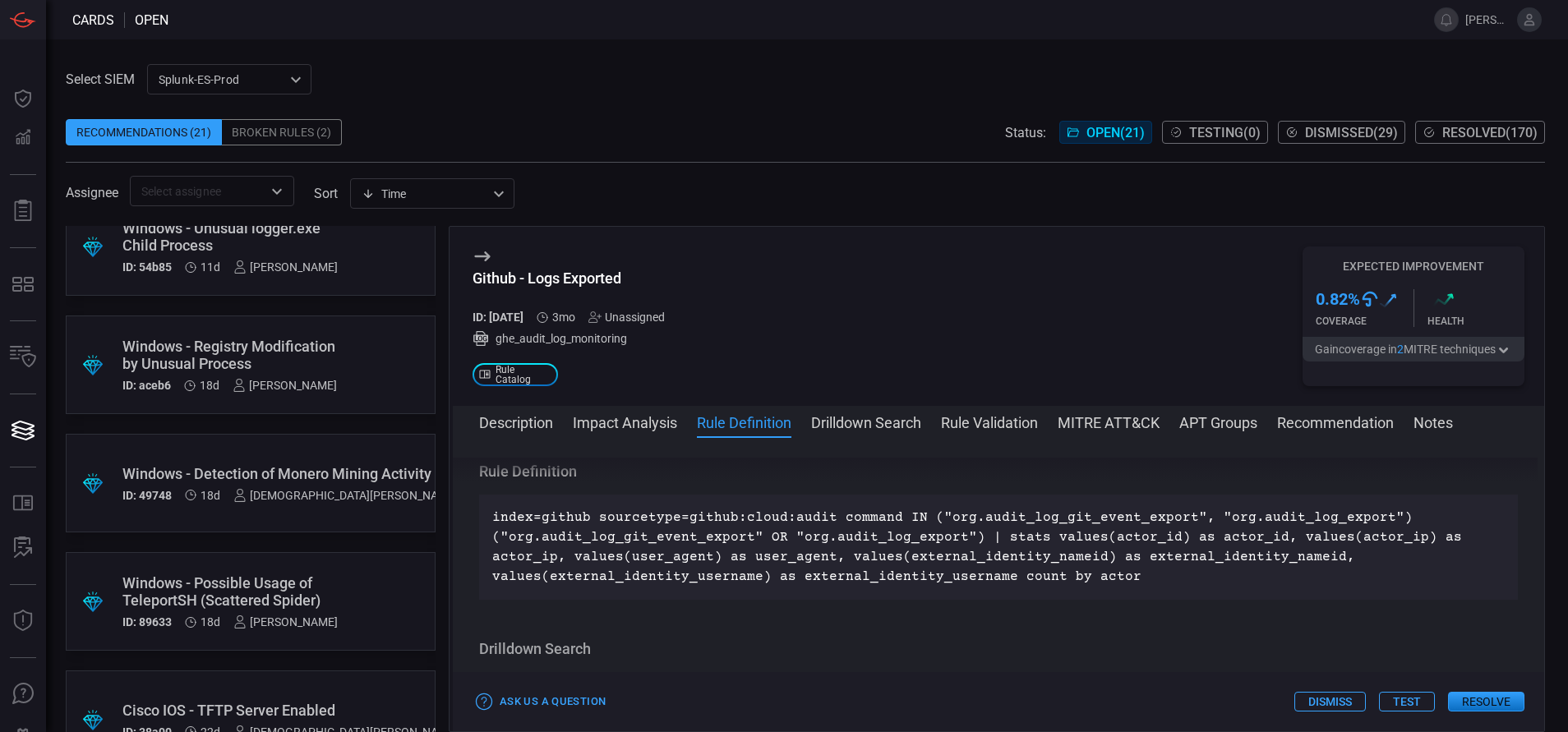
scroll to position [0, 0]
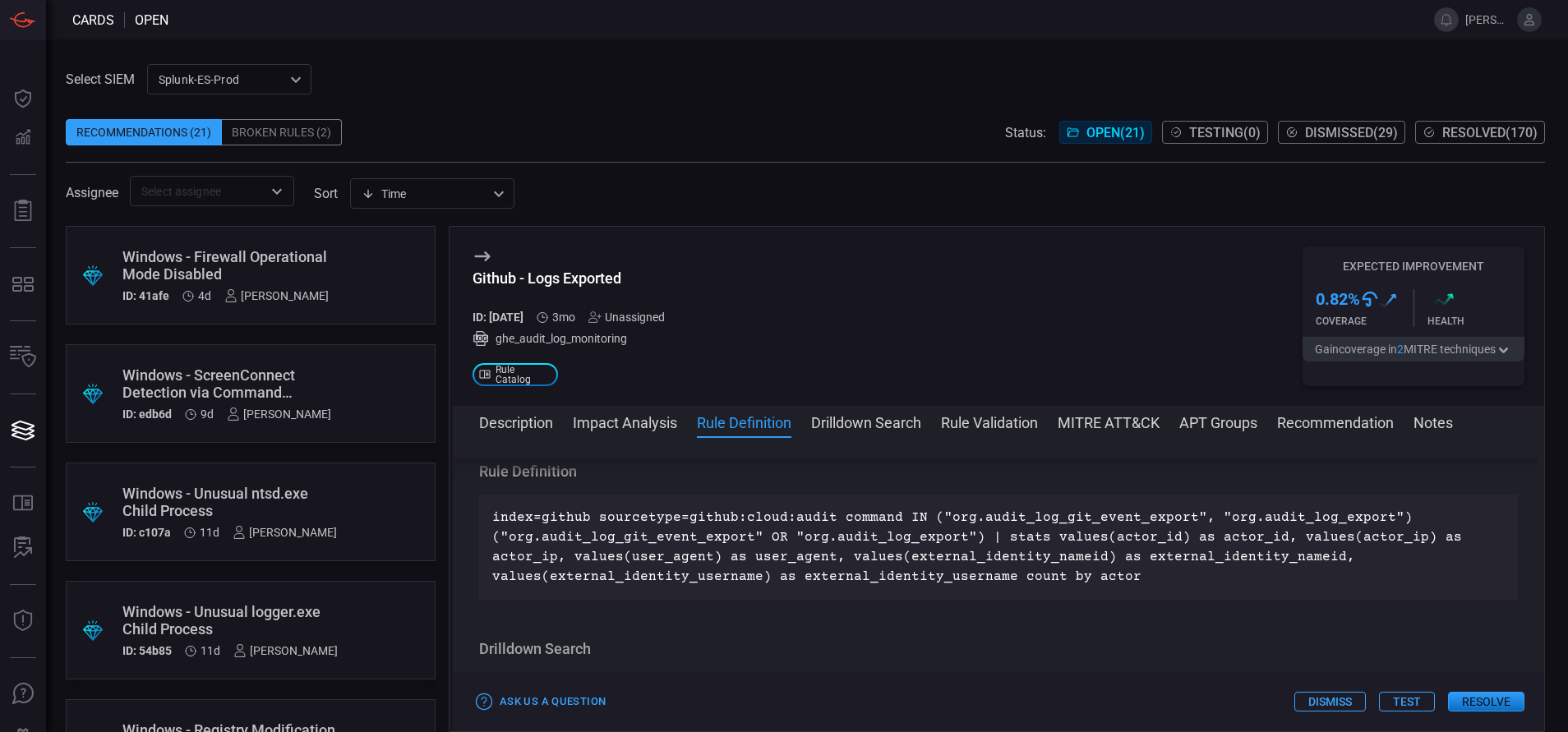
click at [314, 254] on div "Windows - Firewall Operational Mode Disabled" at bounding box center [225, 265] width 207 height 35
